Goal: Task Accomplishment & Management: Manage account settings

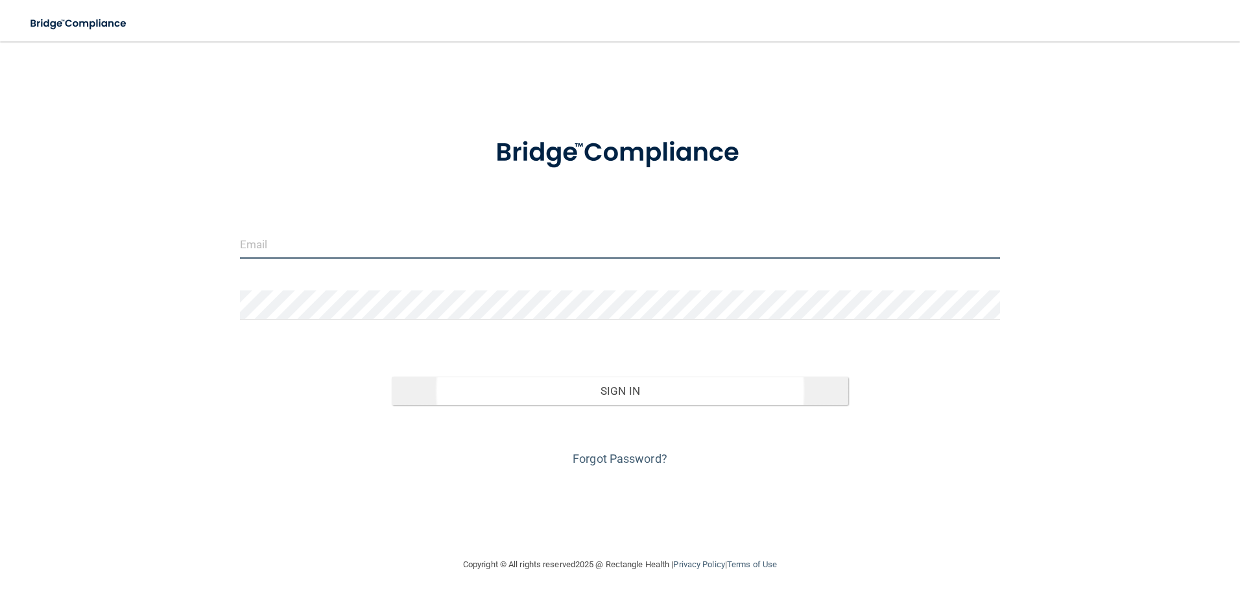
type input "[EMAIL_ADDRESS][DOMAIN_NAME]"
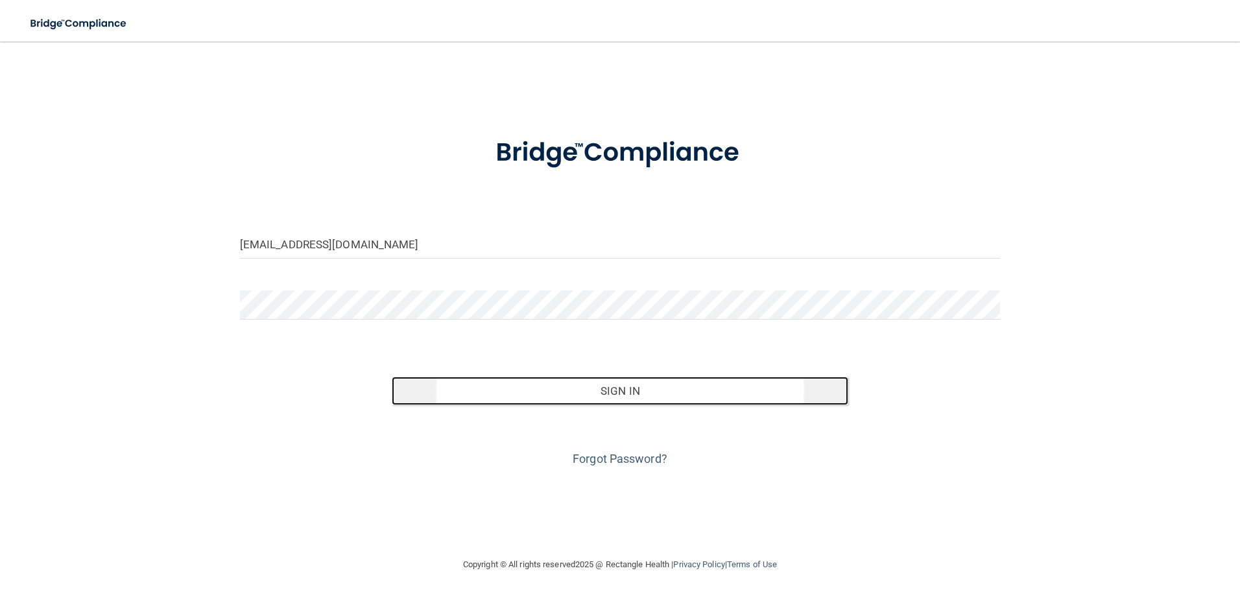
click at [599, 393] on button "Sign In" at bounding box center [620, 391] width 457 height 29
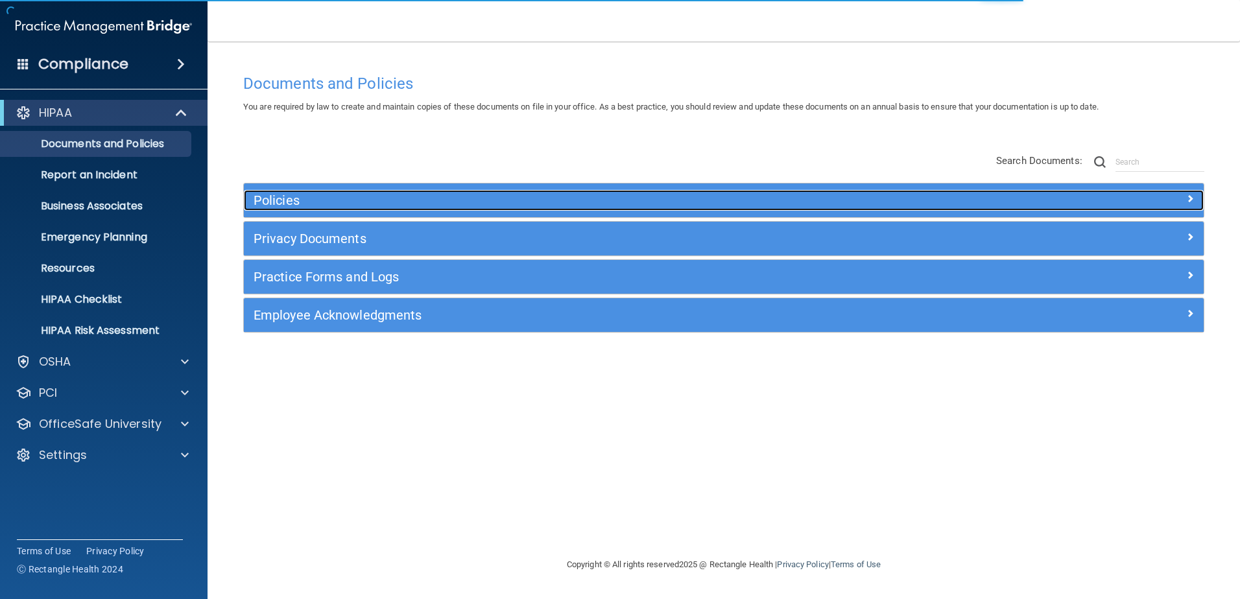
click at [282, 200] on h5 "Policies" at bounding box center [604, 200] width 701 height 14
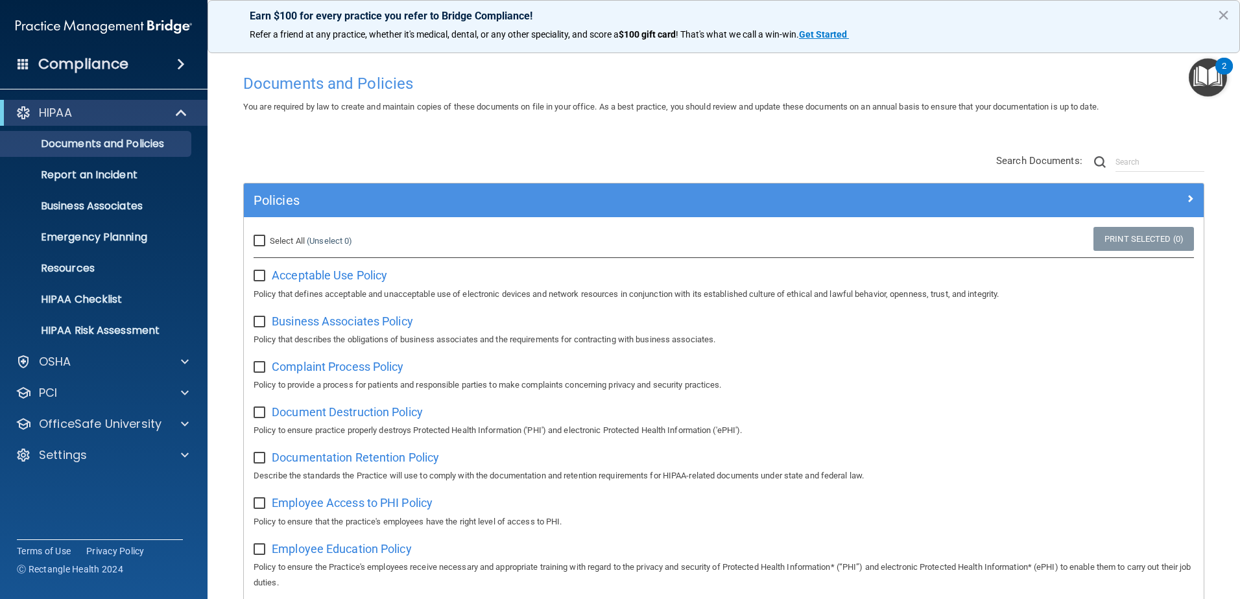
click at [260, 238] on input "Select All (Unselect 0) Unselect All" at bounding box center [261, 241] width 15 height 10
checkbox input "true"
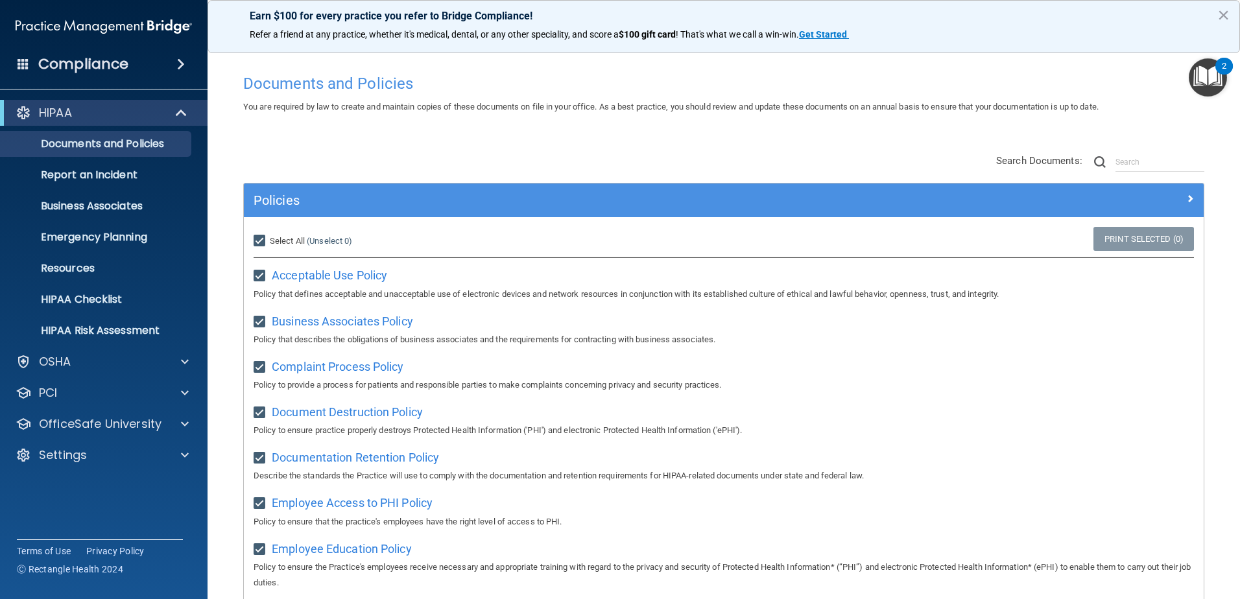
checkbox input "true"
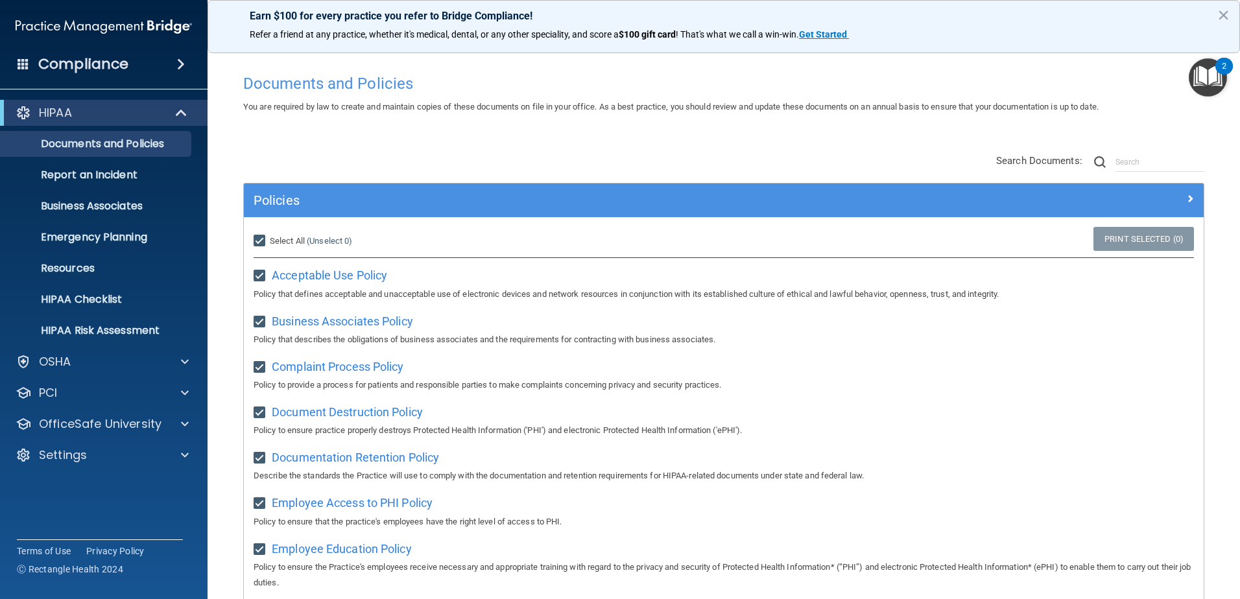
checkbox input "true"
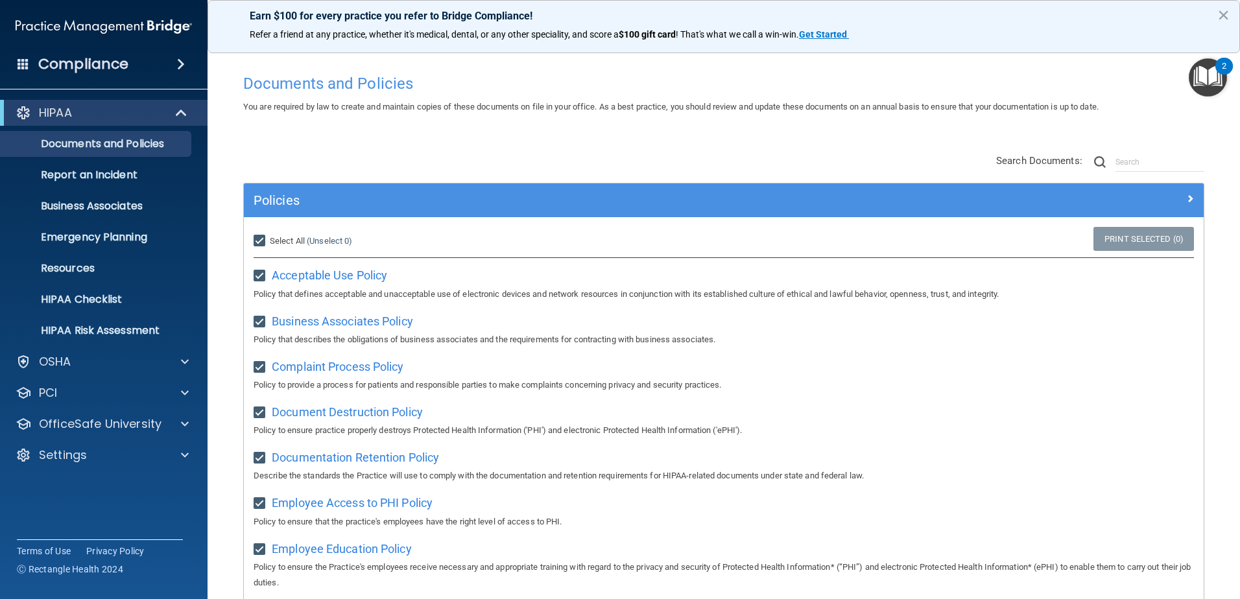
checkbox input "true"
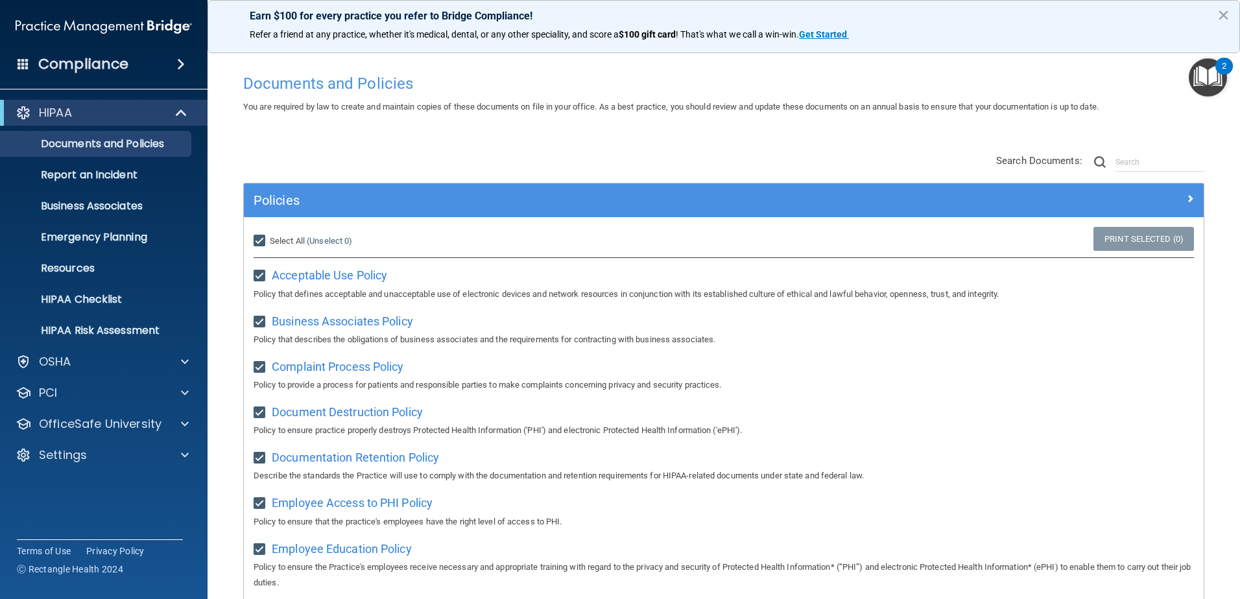
checkbox input "true"
click at [1115, 236] on link "Print Selected (21)" at bounding box center [1141, 239] width 105 height 24
click at [61, 298] on p "HIPAA Checklist" at bounding box center [96, 299] width 177 height 13
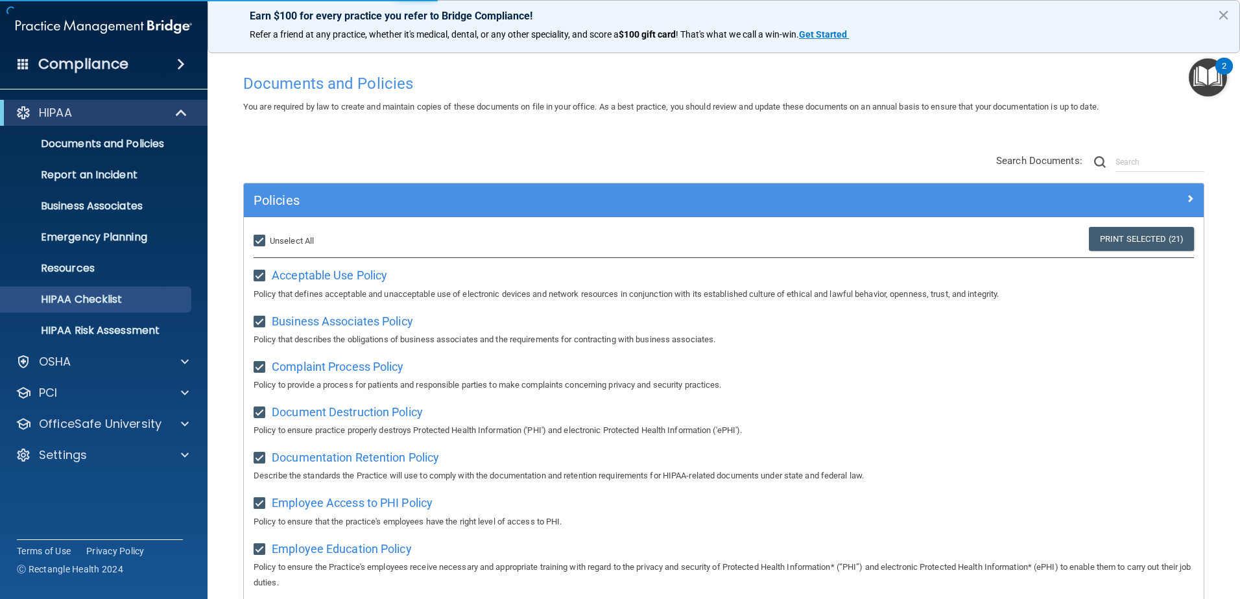
click at [259, 239] on input "Select All (Unselect 21) Unselect All" at bounding box center [261, 241] width 15 height 10
checkbox input "false"
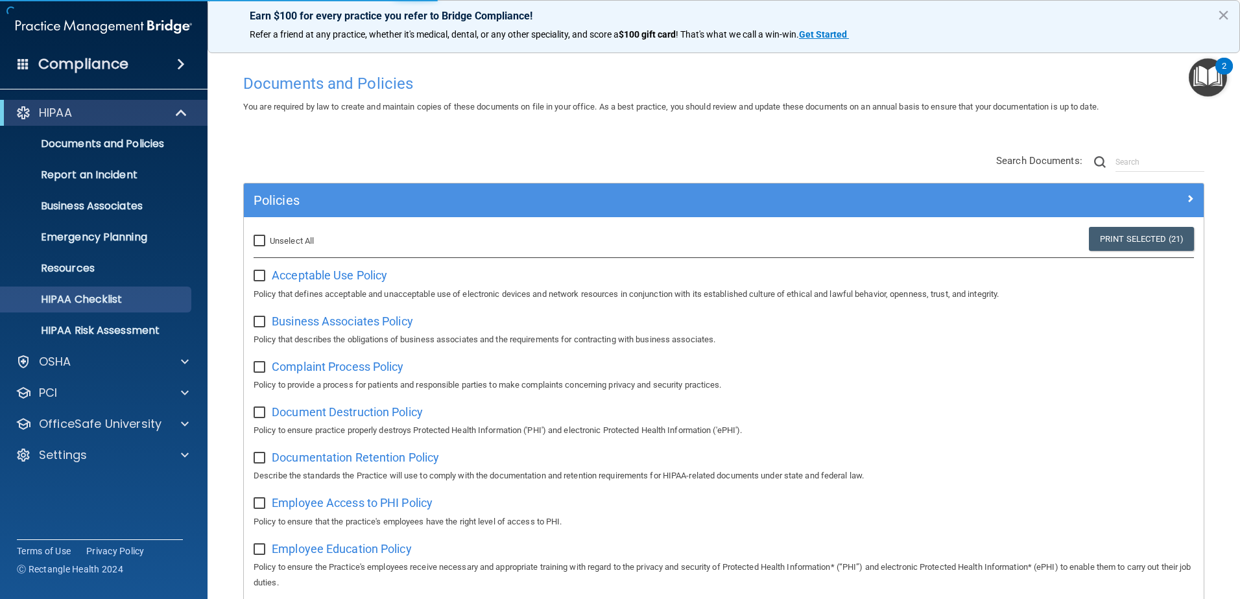
checkbox input "false"
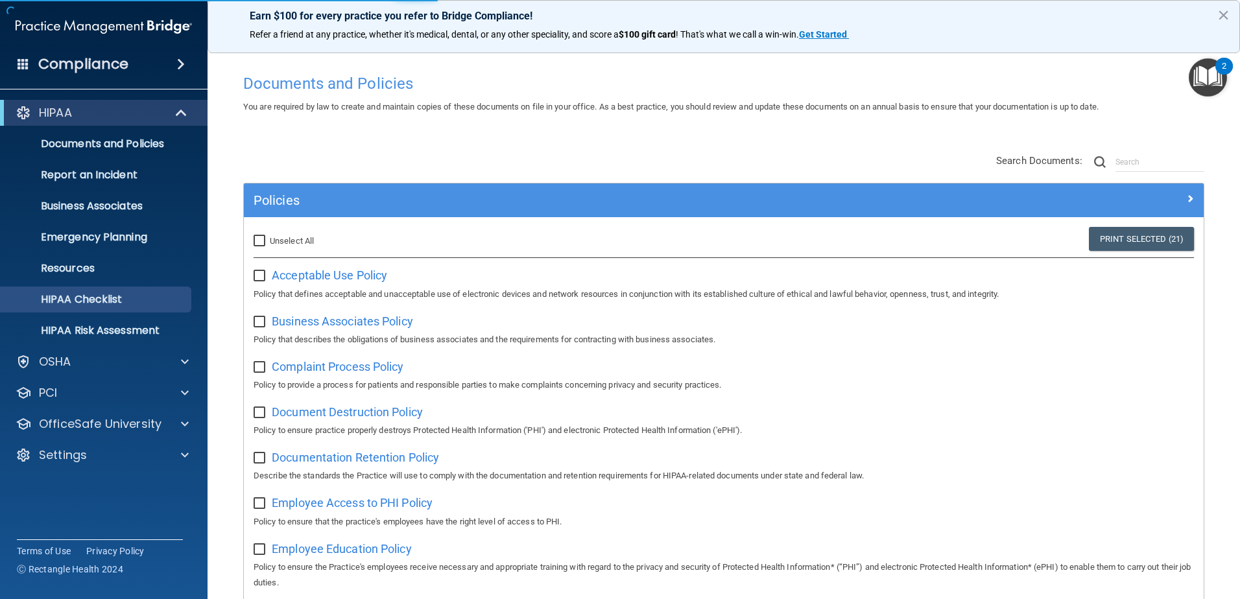
checkbox input "false"
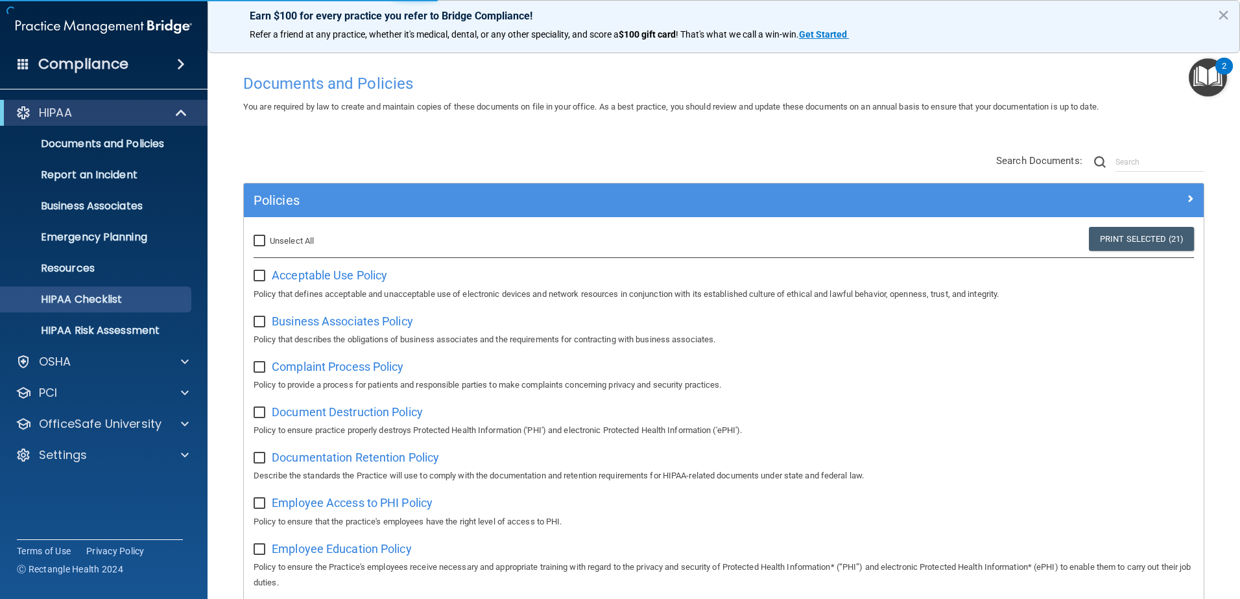
checkbox input "false"
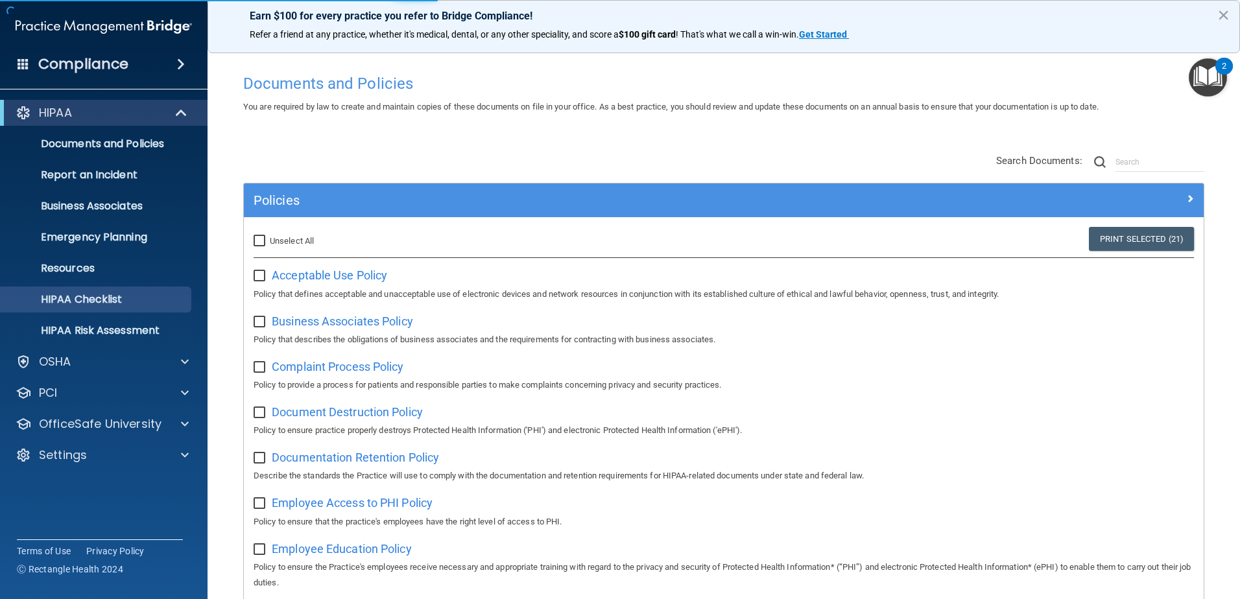
checkbox input "false"
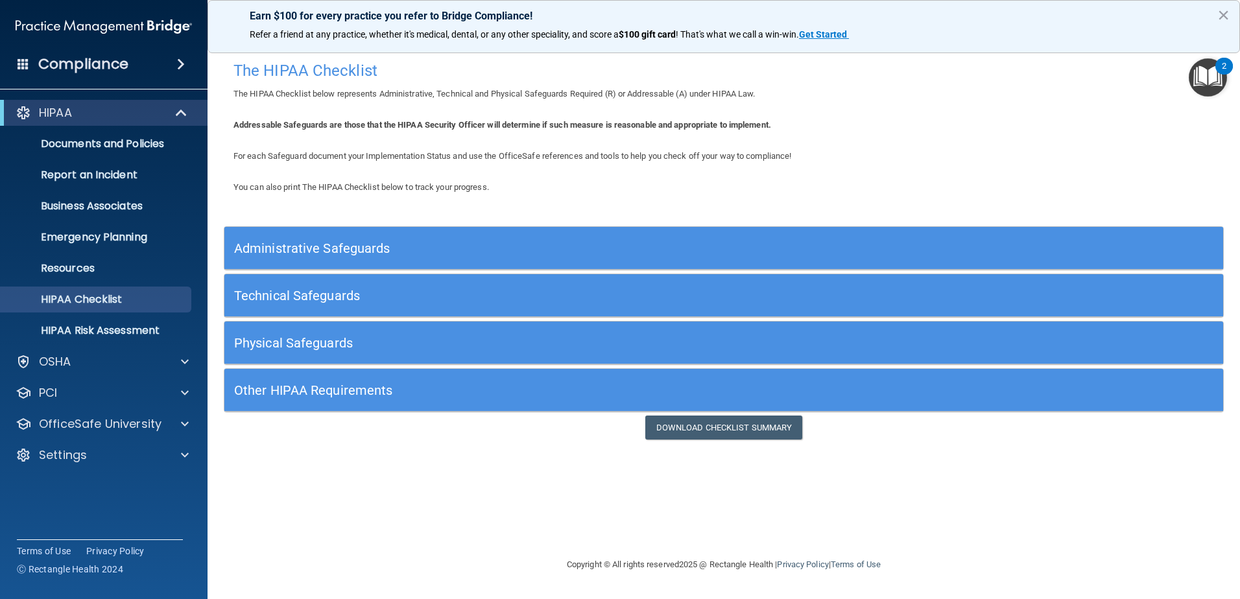
click at [289, 248] on h5 "Administrative Safeguards" at bounding box center [599, 248] width 730 height 14
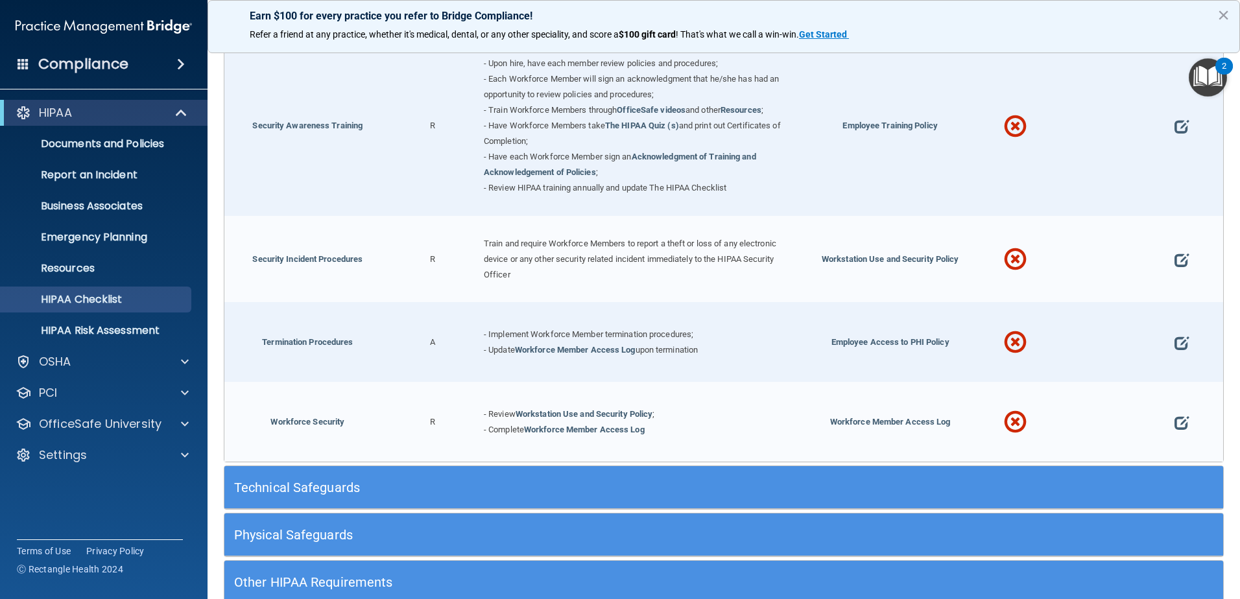
scroll to position [1263, 0]
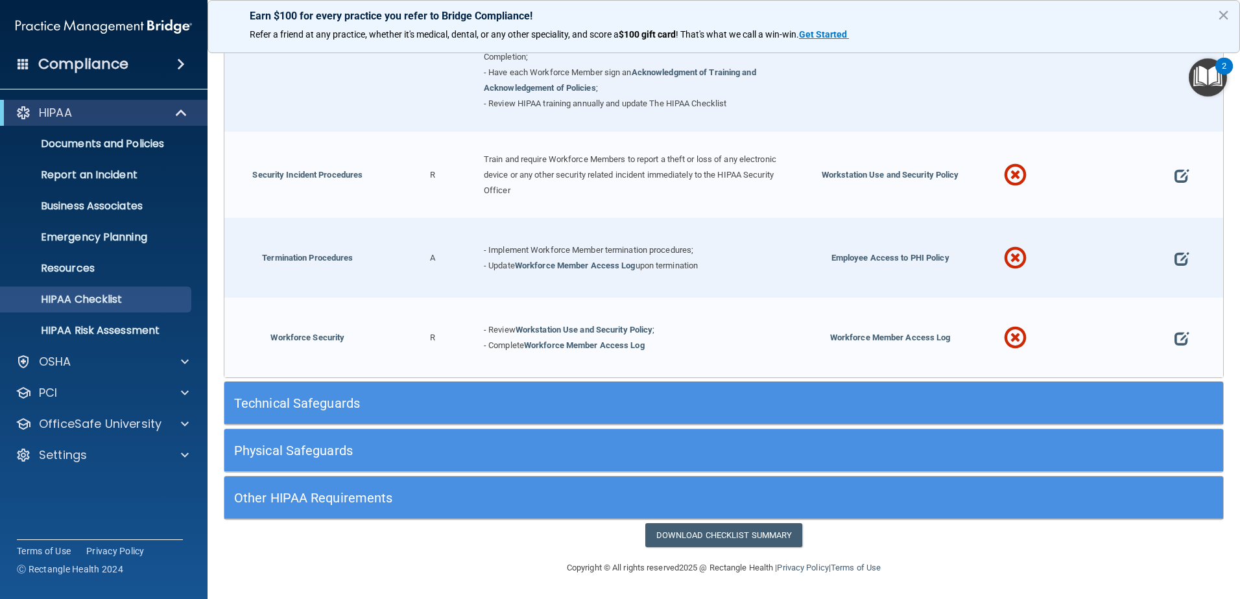
click at [273, 497] on h5 "Other HIPAA Requirements" at bounding box center [599, 498] width 730 height 14
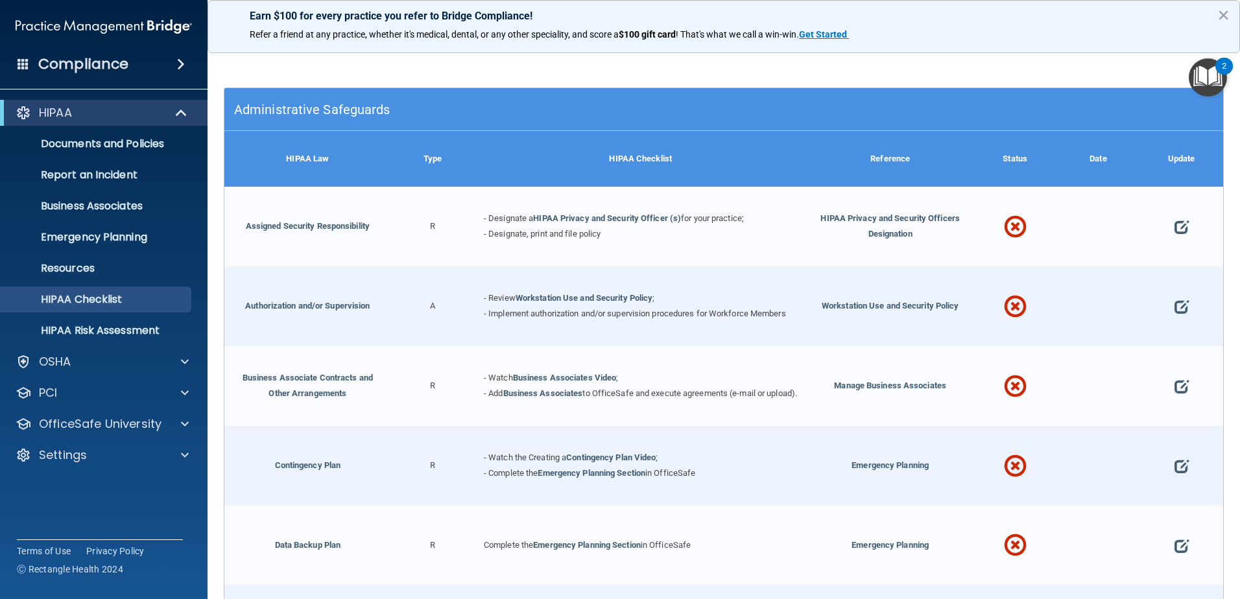
scroll to position [0, 0]
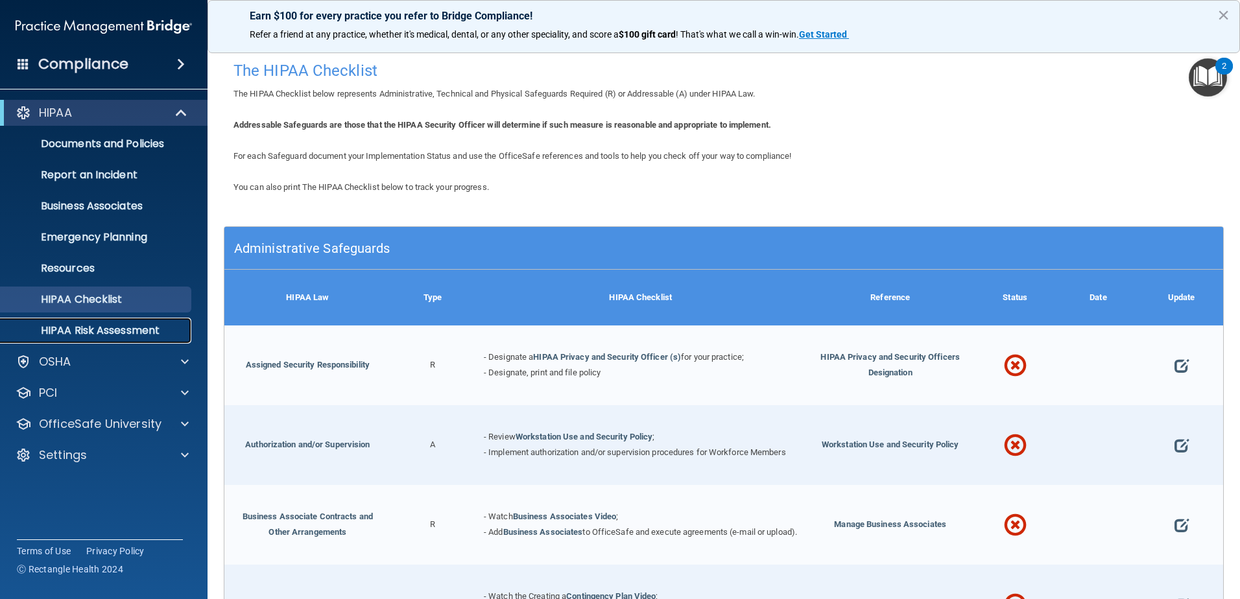
click at [82, 330] on p "HIPAA Risk Assessment" at bounding box center [96, 330] width 177 height 13
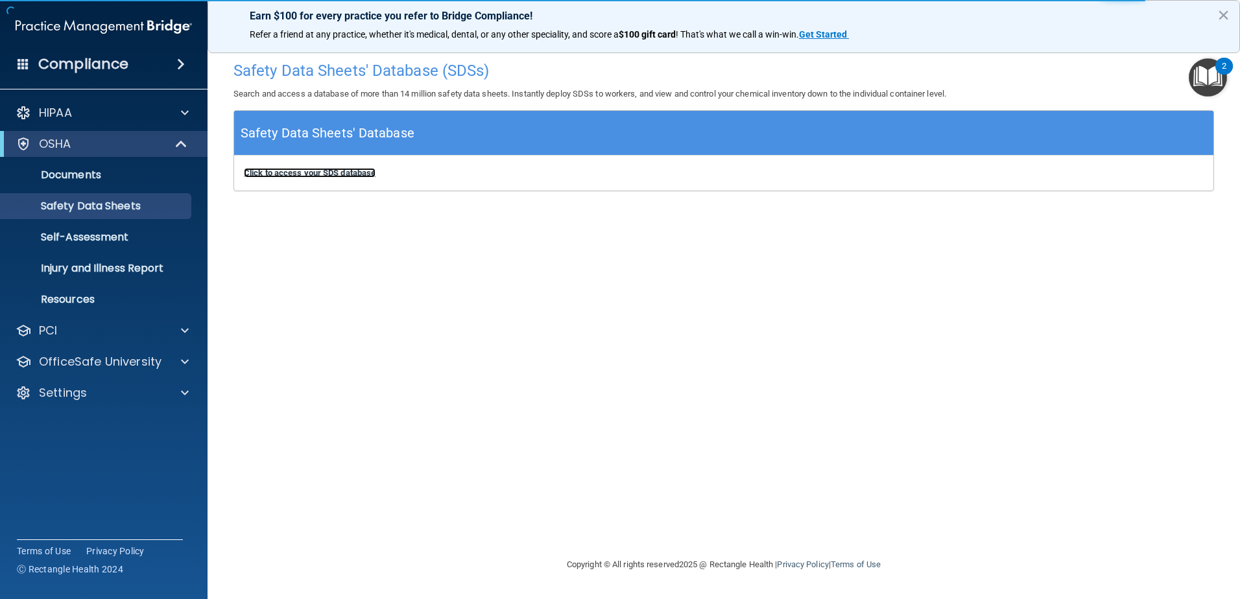
click at [283, 173] on b "Click to access your SDS database" at bounding box center [310, 173] width 132 height 10
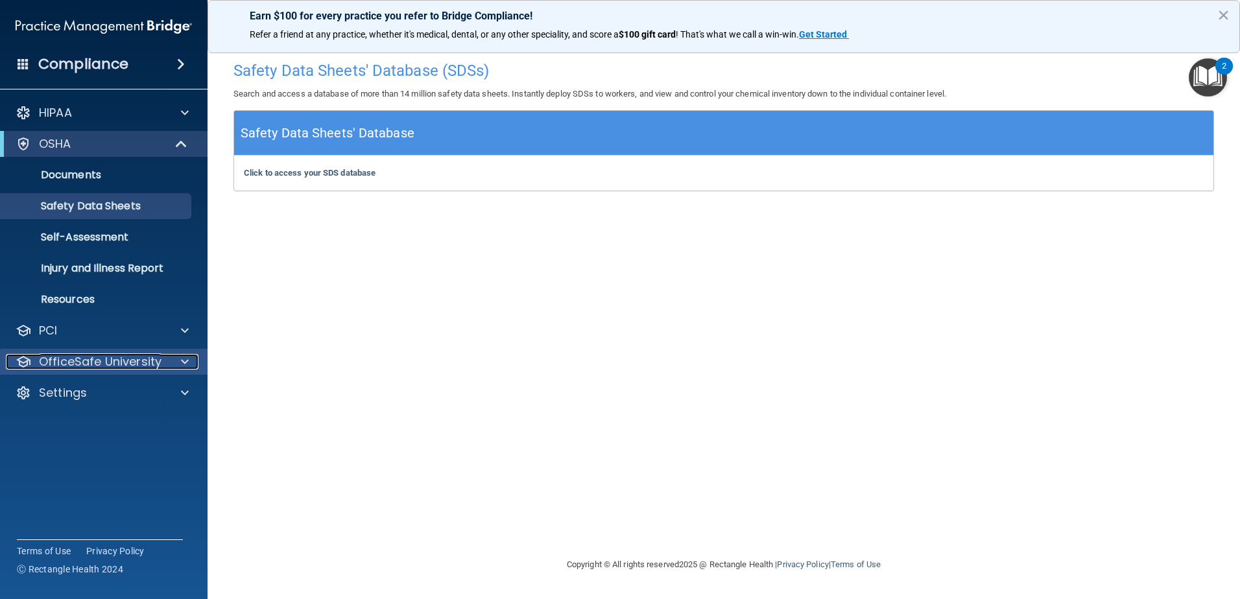
click at [185, 359] on span at bounding box center [185, 362] width 8 height 16
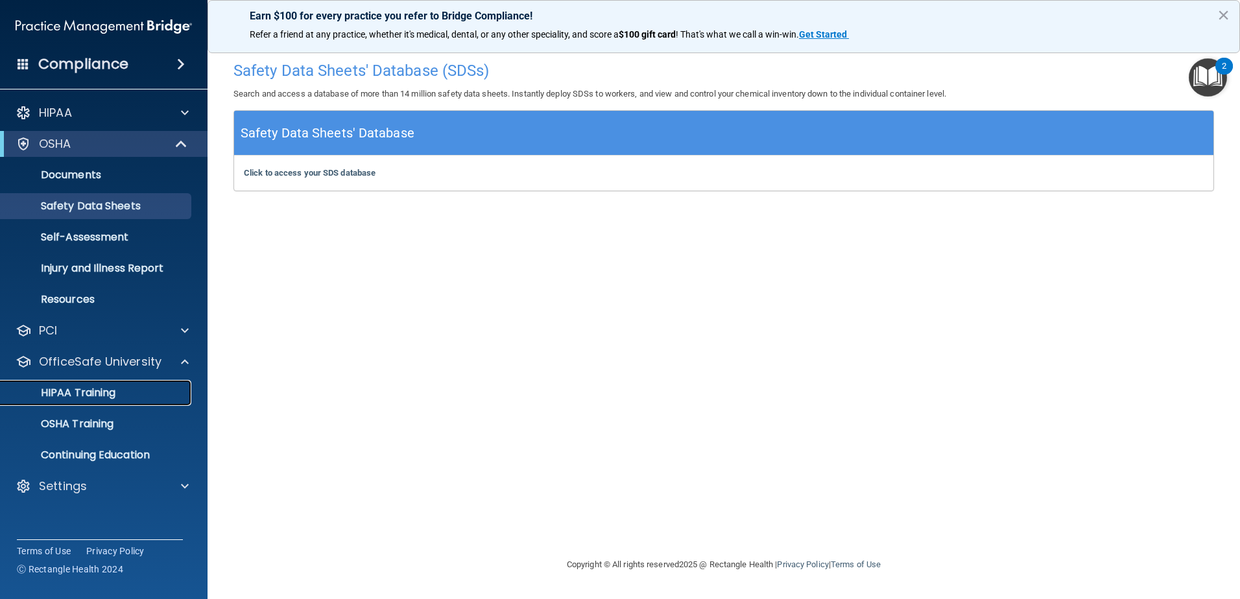
click at [78, 393] on p "HIPAA Training" at bounding box center [61, 393] width 107 height 13
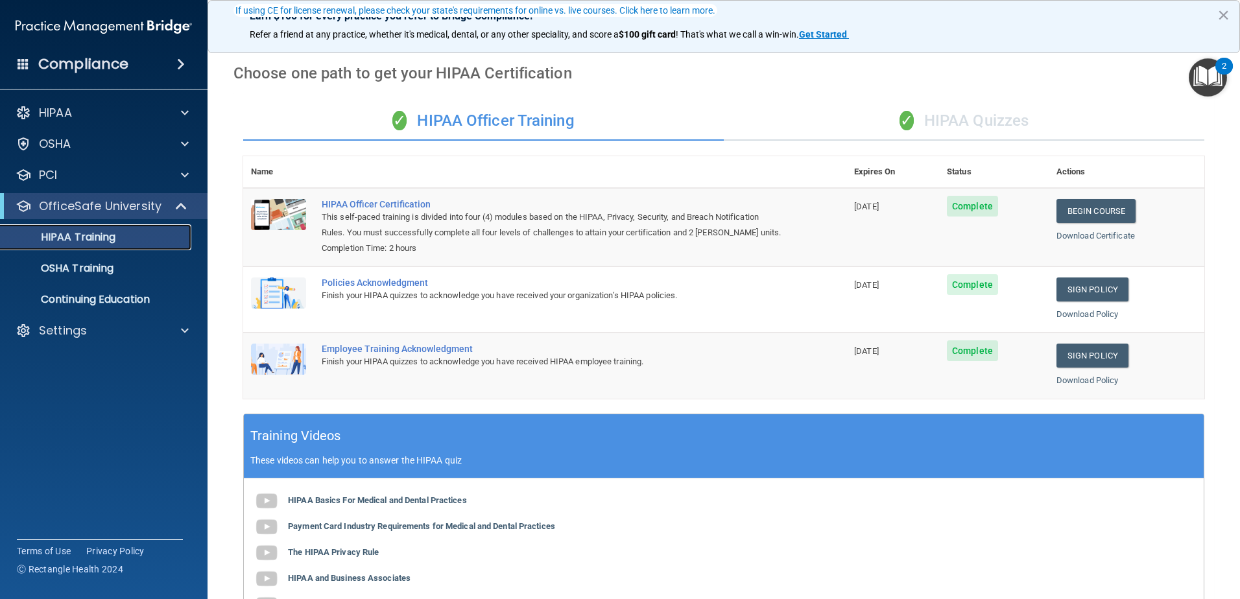
scroll to position [258, 0]
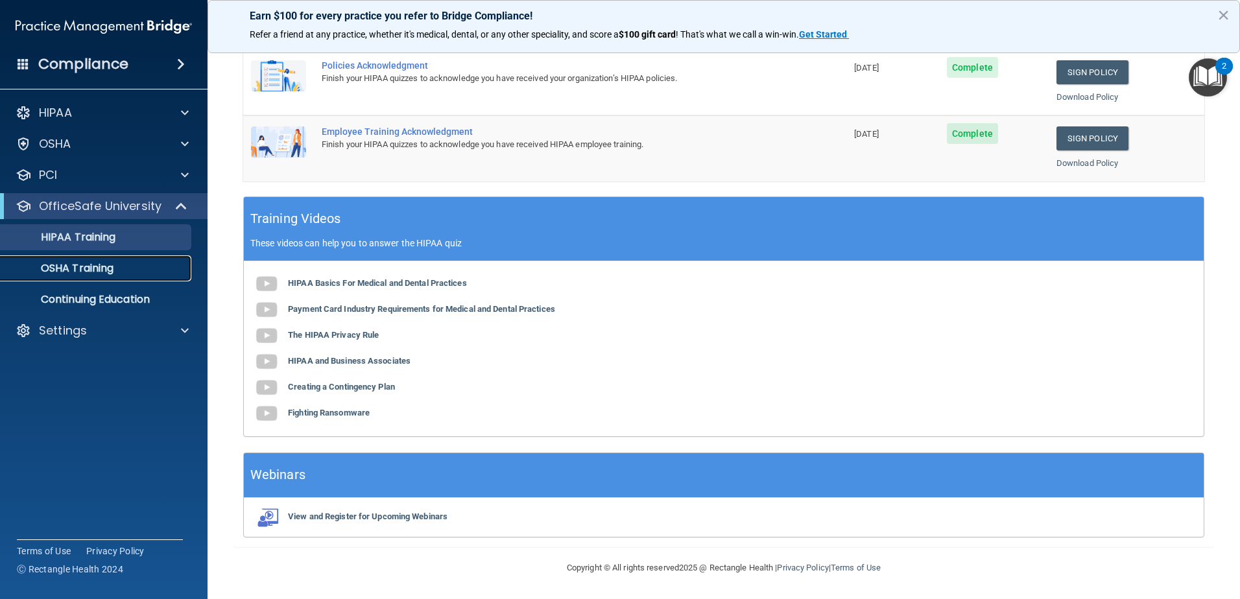
click at [78, 268] on p "OSHA Training" at bounding box center [60, 268] width 105 height 13
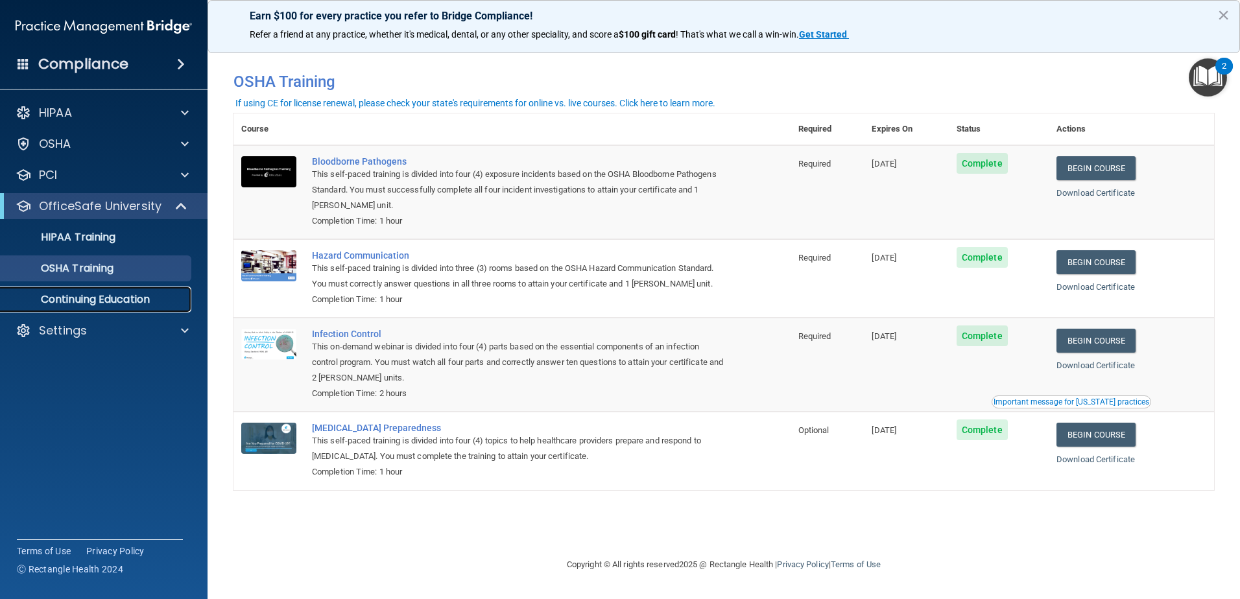
click at [62, 299] on p "Continuing Education" at bounding box center [96, 299] width 177 height 13
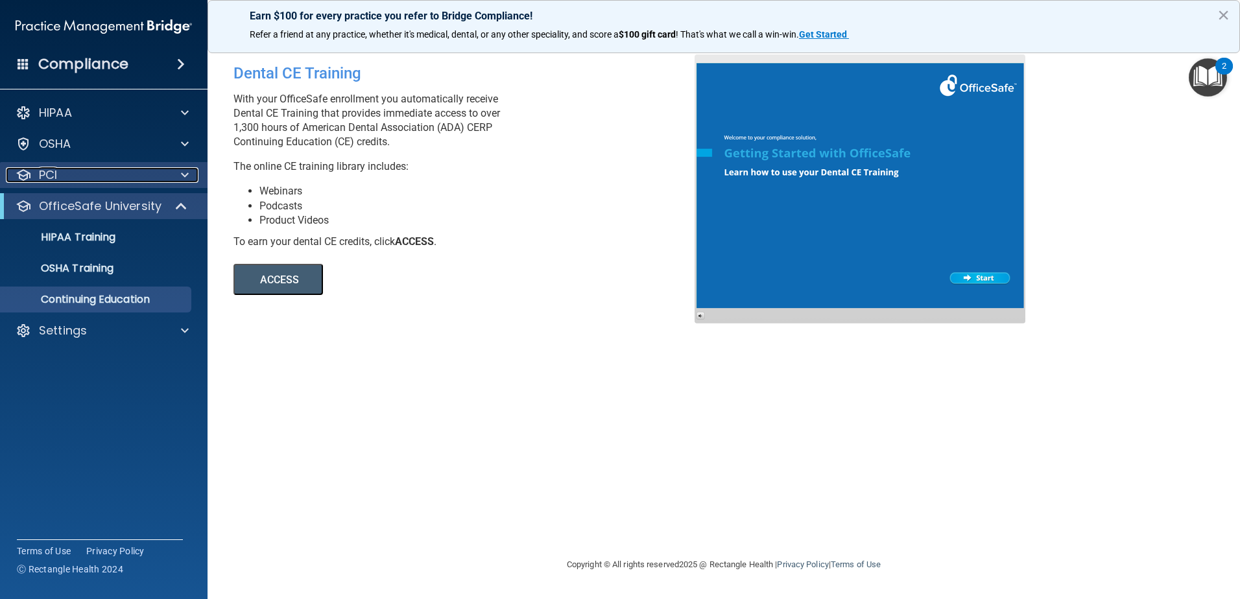
click at [187, 173] on span at bounding box center [185, 175] width 8 height 16
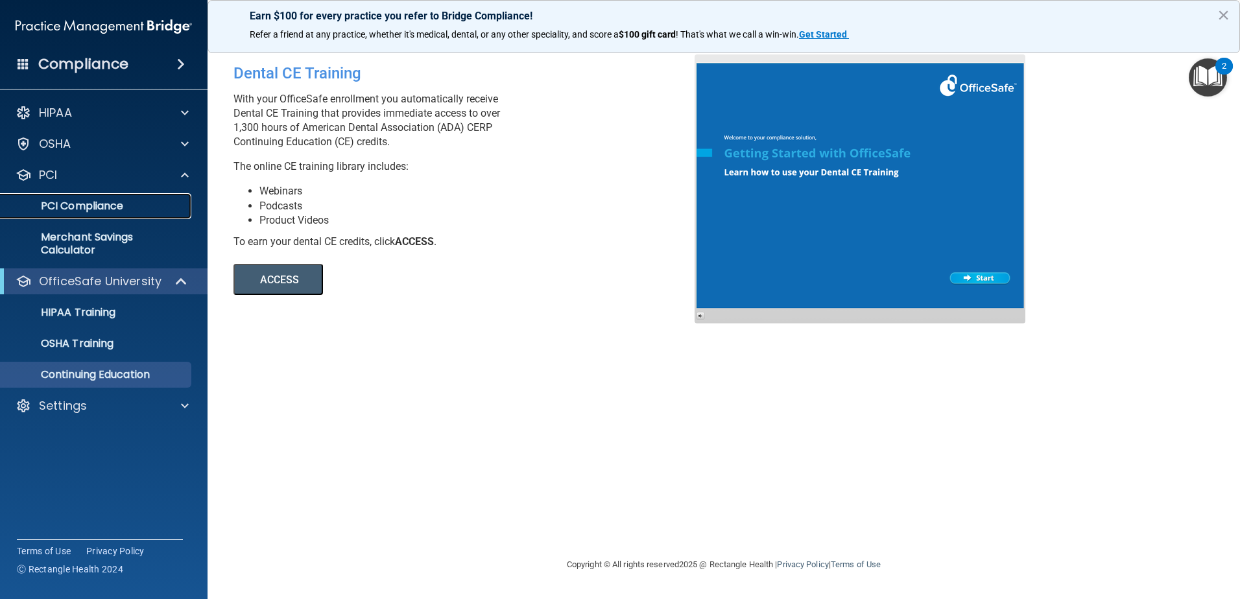
click at [73, 207] on p "PCI Compliance" at bounding box center [96, 206] width 177 height 13
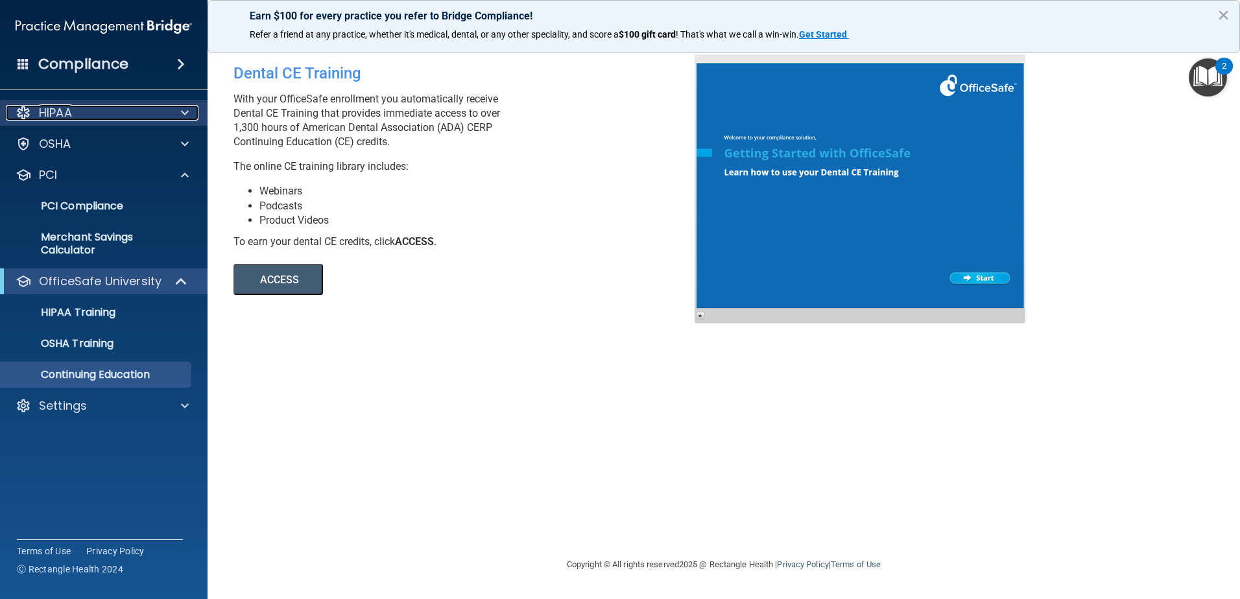
click at [184, 112] on span at bounding box center [185, 113] width 8 height 16
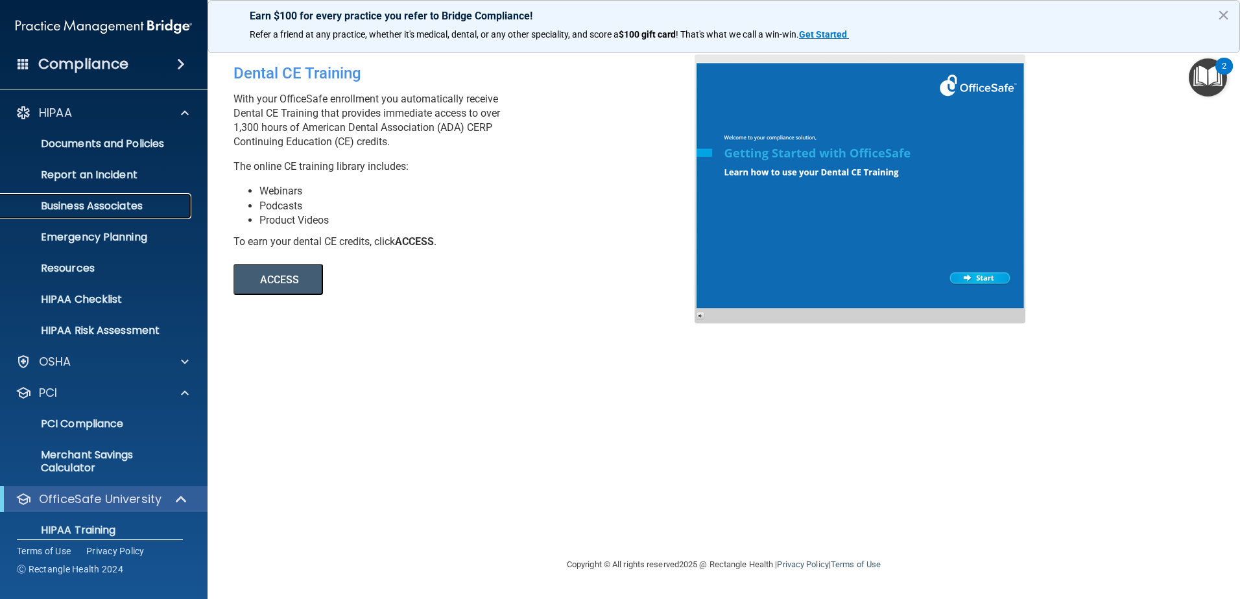
click at [84, 203] on p "Business Associates" at bounding box center [96, 206] width 177 height 13
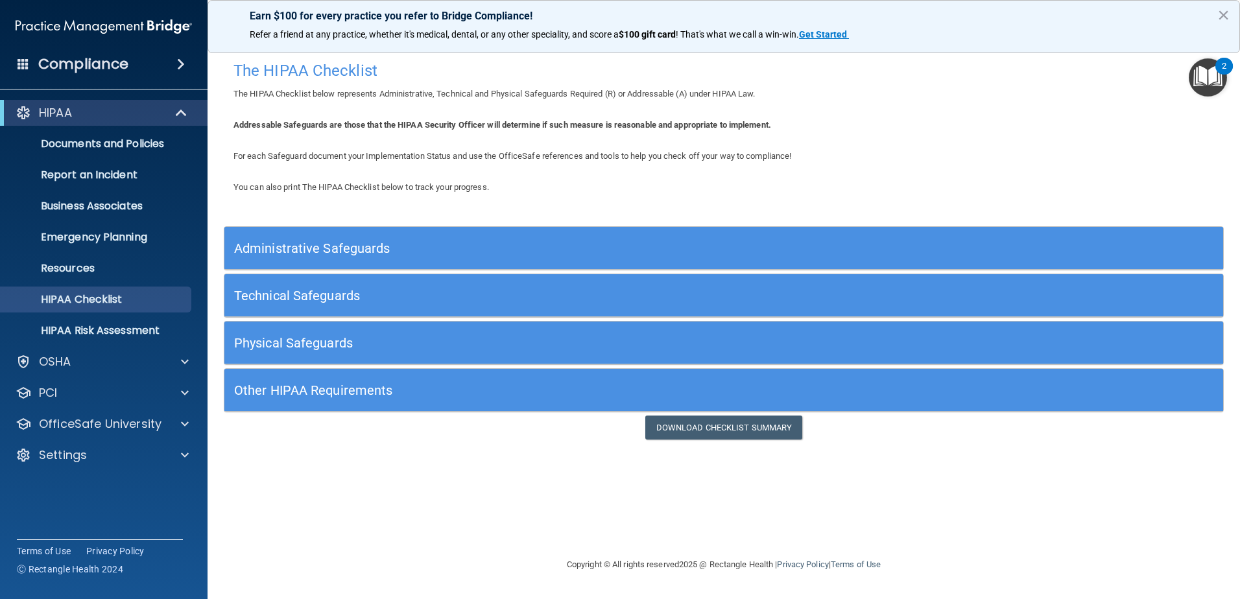
click at [178, 62] on span at bounding box center [181, 64] width 8 height 16
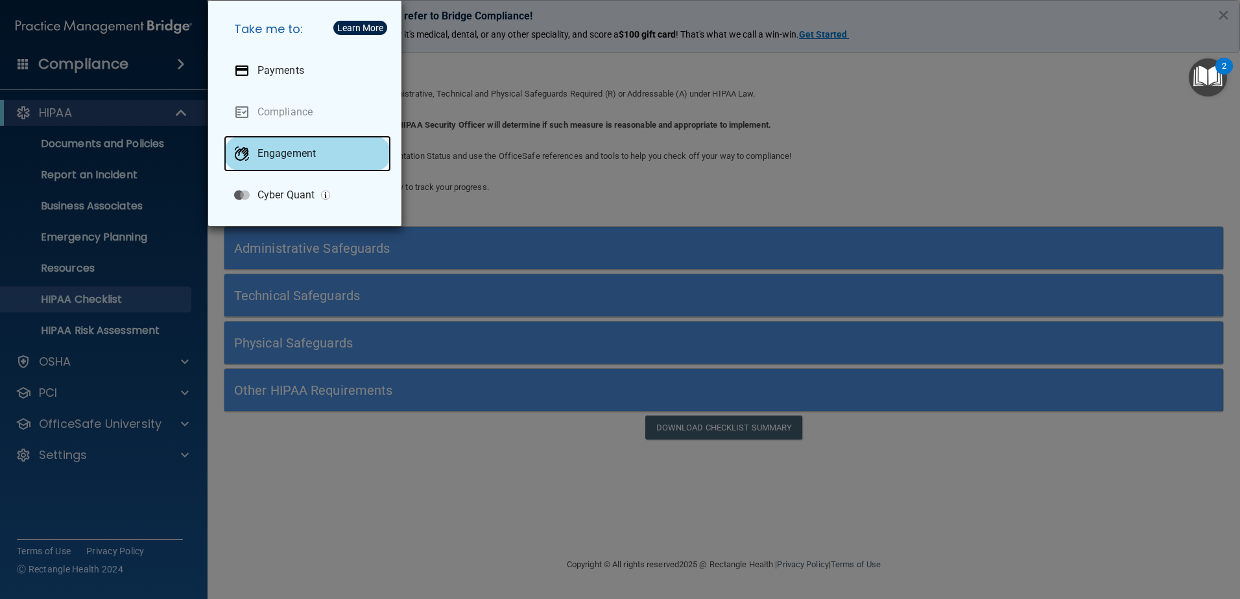
click at [283, 151] on p "Engagement" at bounding box center [287, 153] width 58 height 13
click at [304, 479] on div "Take me to: Payments Compliance Engagement Cyber Quant" at bounding box center [620, 299] width 1240 height 599
